Goal: Task Accomplishment & Management: Complete application form

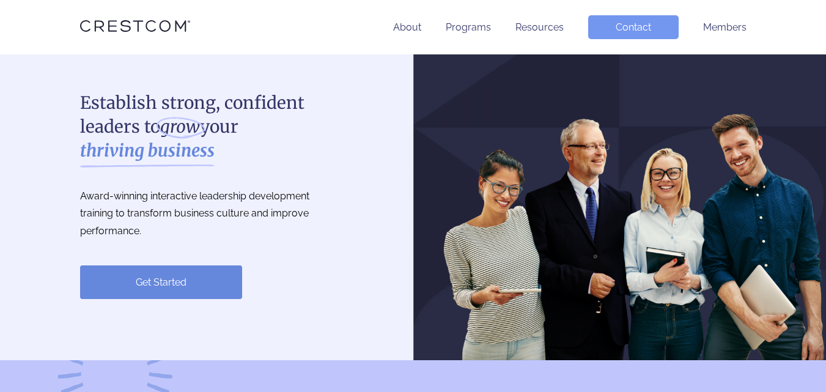
click at [638, 30] on link "Contact" at bounding box center [633, 27] width 91 height 24
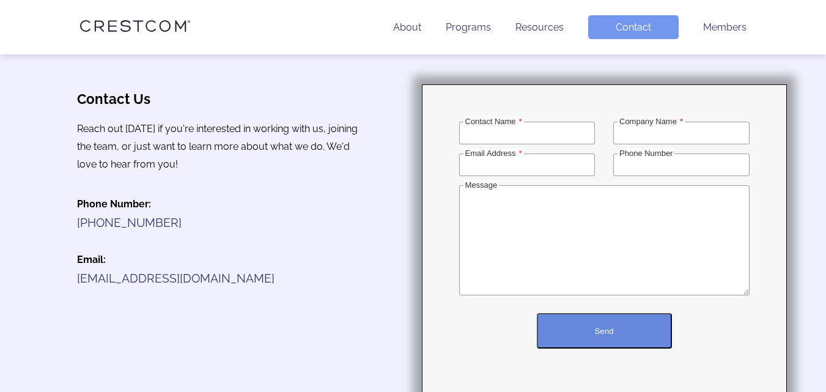
scroll to position [143, 0]
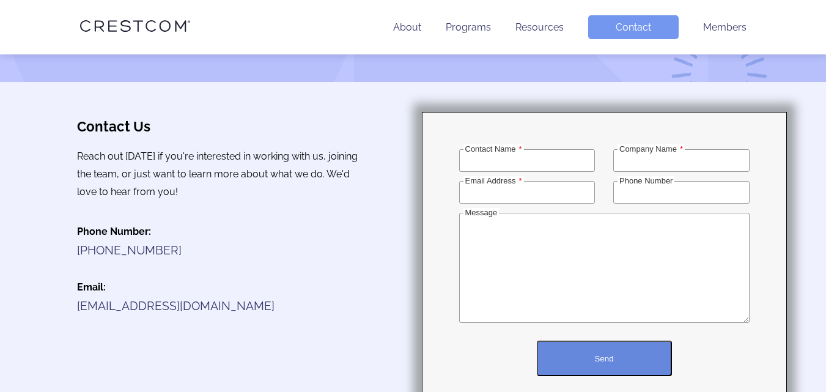
click at [497, 166] on input "Contact Name" at bounding box center [527, 160] width 136 height 23
type input "Jacob Blas"
type input "System4 Southern California"
type input "jacob@system4socalcleaning.com"
type input "7603302442"
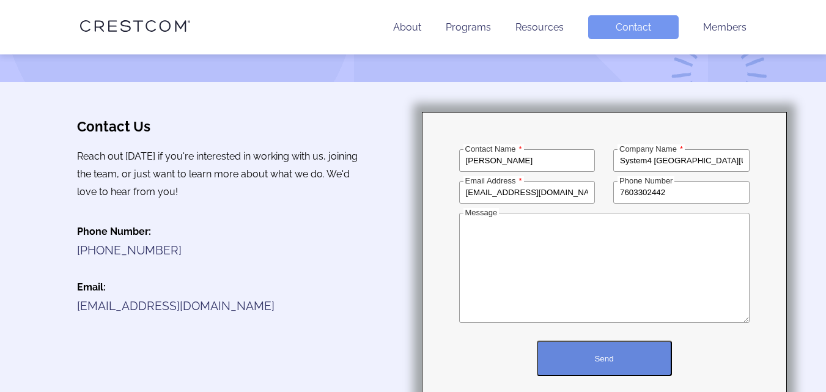
drag, startPoint x: 548, startPoint y: 261, endPoint x: 580, endPoint y: 327, distance: 73.3
click at [547, 262] on textarea "Message" at bounding box center [604, 268] width 291 height 110
paste textarea "I work with a local cleaning company and would love to give you a professional …"
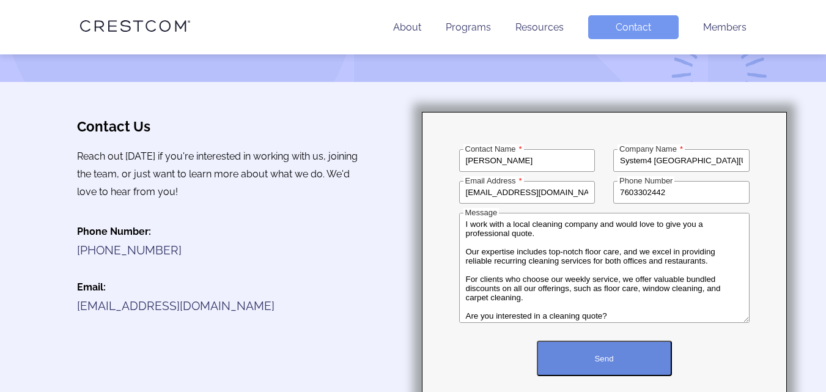
scroll to position [81, 0]
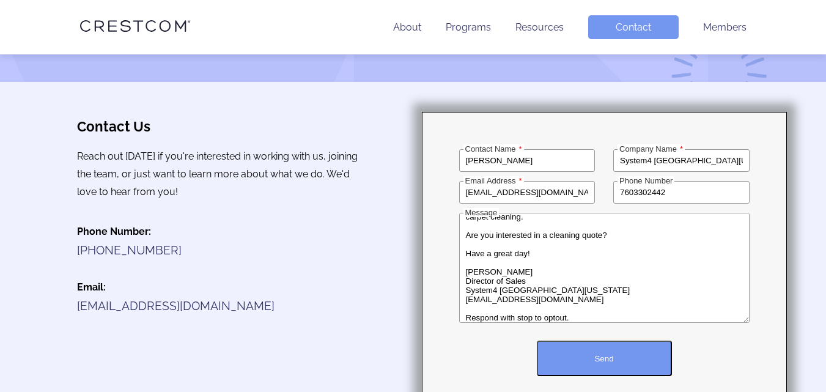
type textarea "I work with a local cleaning company and would love to give you a professional …"
click at [594, 354] on button "Send" at bounding box center [604, 358] width 135 height 35
